Goal: Transaction & Acquisition: Purchase product/service

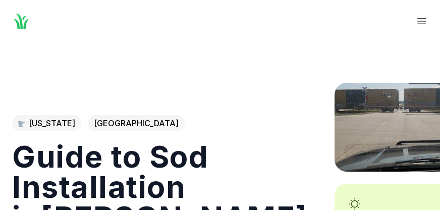
scroll to position [202, 0]
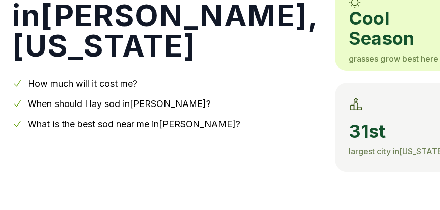
click at [122, 83] on link "How much will it cost me?" at bounding box center [83, 83] width 110 height 11
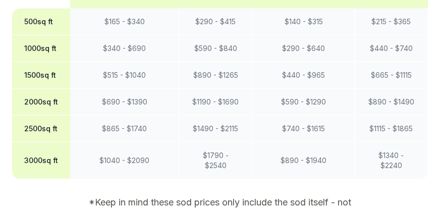
scroll to position [953, 0]
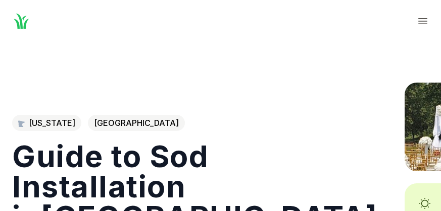
scroll to position [202, 0]
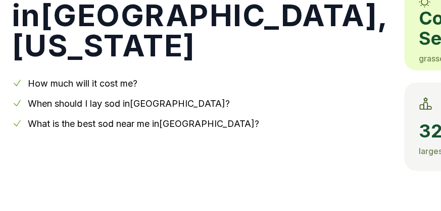
click at [109, 83] on link "How much will it cost me?" at bounding box center [83, 83] width 110 height 11
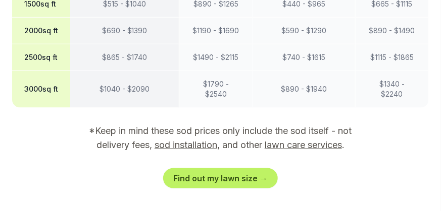
scroll to position [1149, 0]
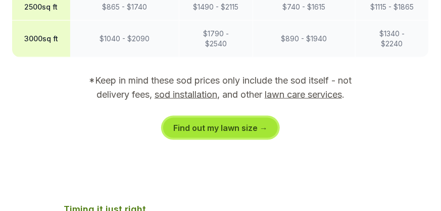
click at [196, 129] on link "Find out my lawn size →" at bounding box center [220, 128] width 115 height 20
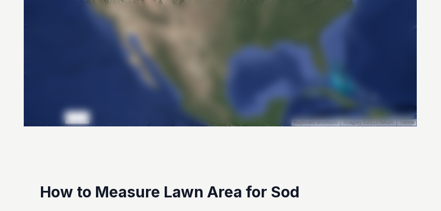
scroll to position [403, 0]
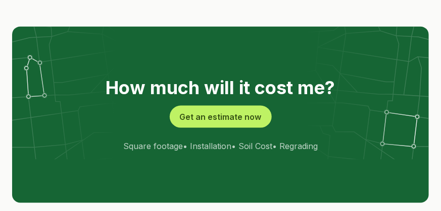
scroll to position [2158, 0]
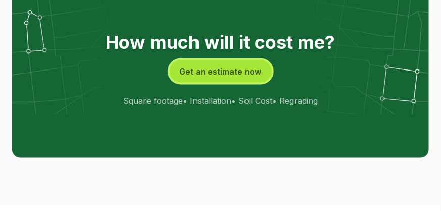
click at [227, 70] on button "Get an estimate now" at bounding box center [221, 72] width 102 height 22
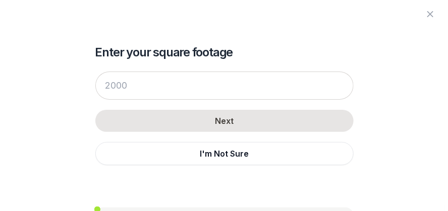
scroll to position [2137, 0]
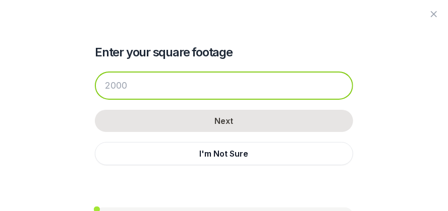
click at [113, 91] on input "number" at bounding box center [224, 86] width 258 height 28
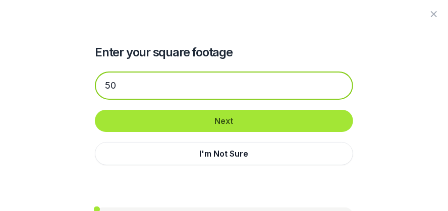
type input "50"
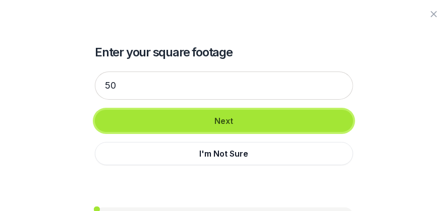
click at [224, 121] on button "Next" at bounding box center [224, 121] width 258 height 22
